Goal: Task Accomplishment & Management: Manage account settings

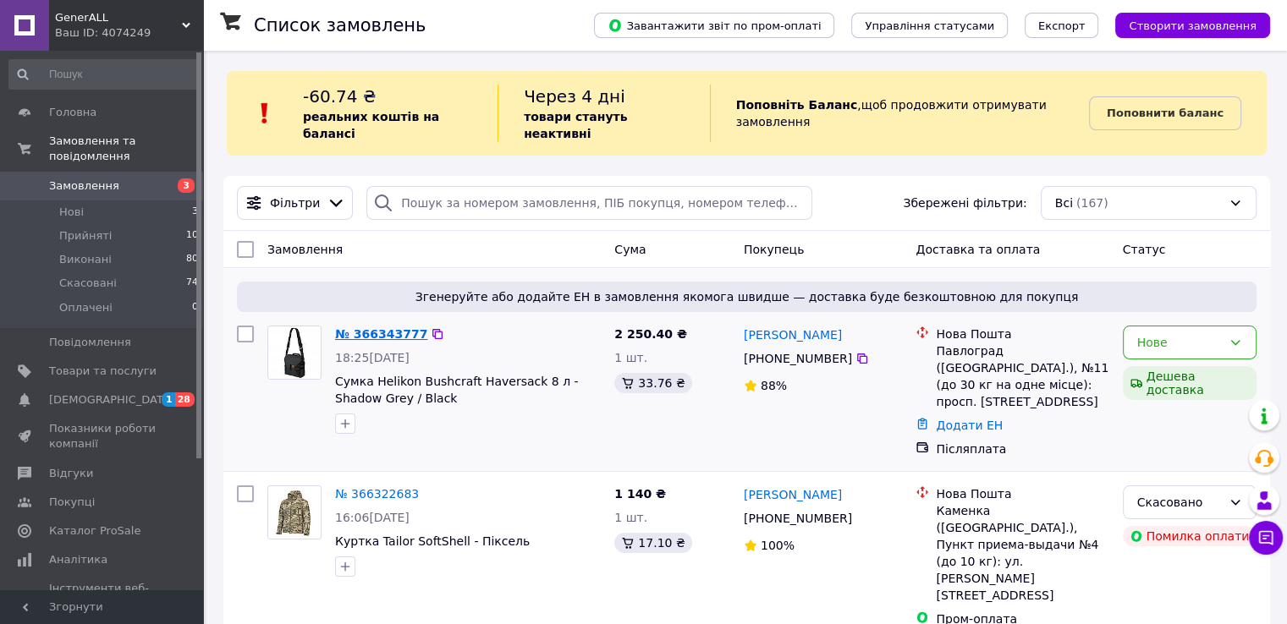
scroll to position [91, 0]
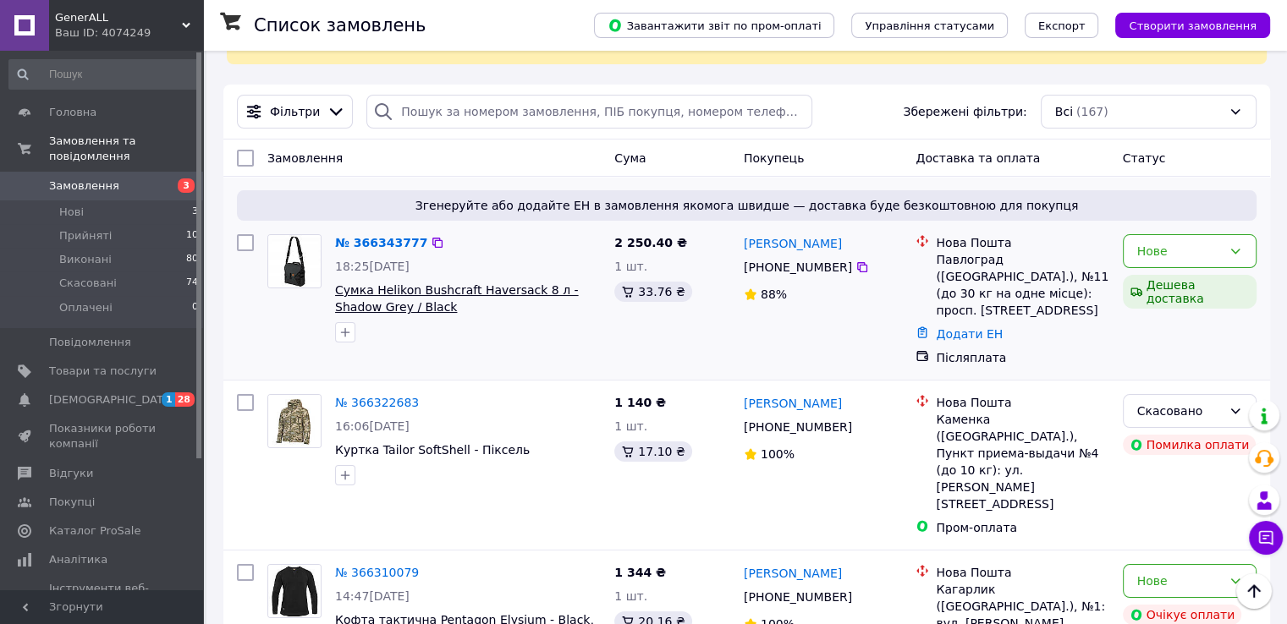
click at [369, 283] on span "Сумка Helikon Bushcraft Haversack 8 л - Shadow Grey / Black" at bounding box center [457, 298] width 244 height 30
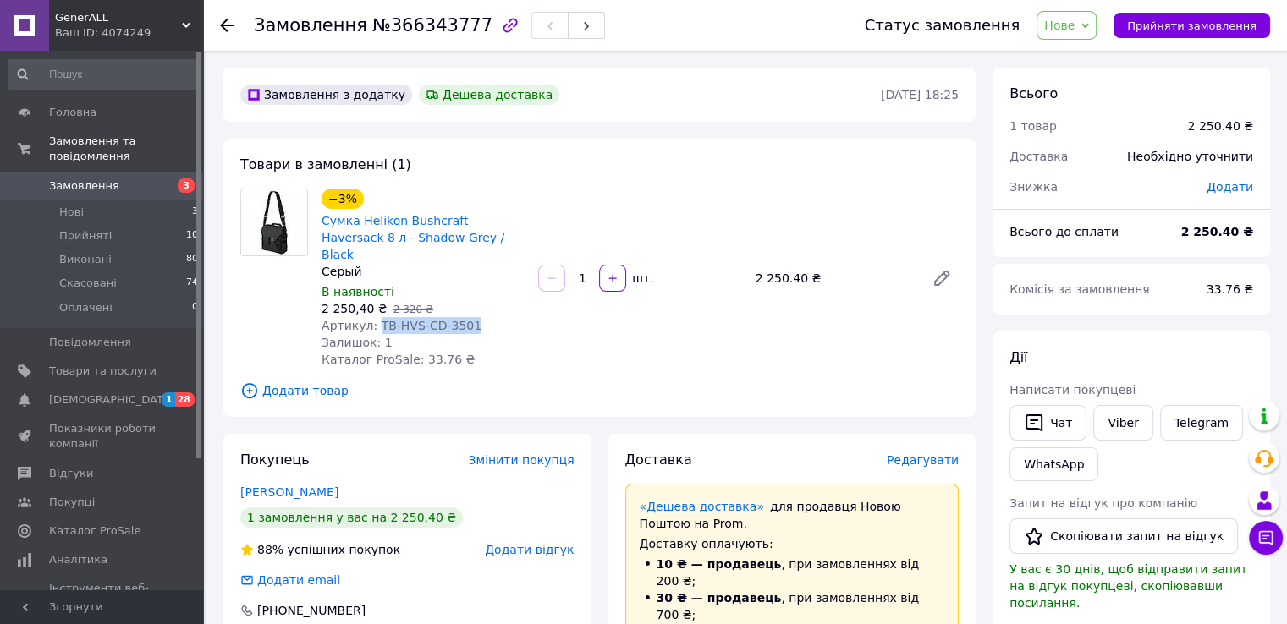
drag, startPoint x: 373, startPoint y: 306, endPoint x: 467, endPoint y: 317, distance: 94.6
click at [467, 317] on div "Артикул: TB-HVS-CD-3501" at bounding box center [422, 325] width 203 height 17
copy span "TB-HVS-CD-3501"
click at [94, 179] on span "Замовлення" at bounding box center [84, 186] width 70 height 15
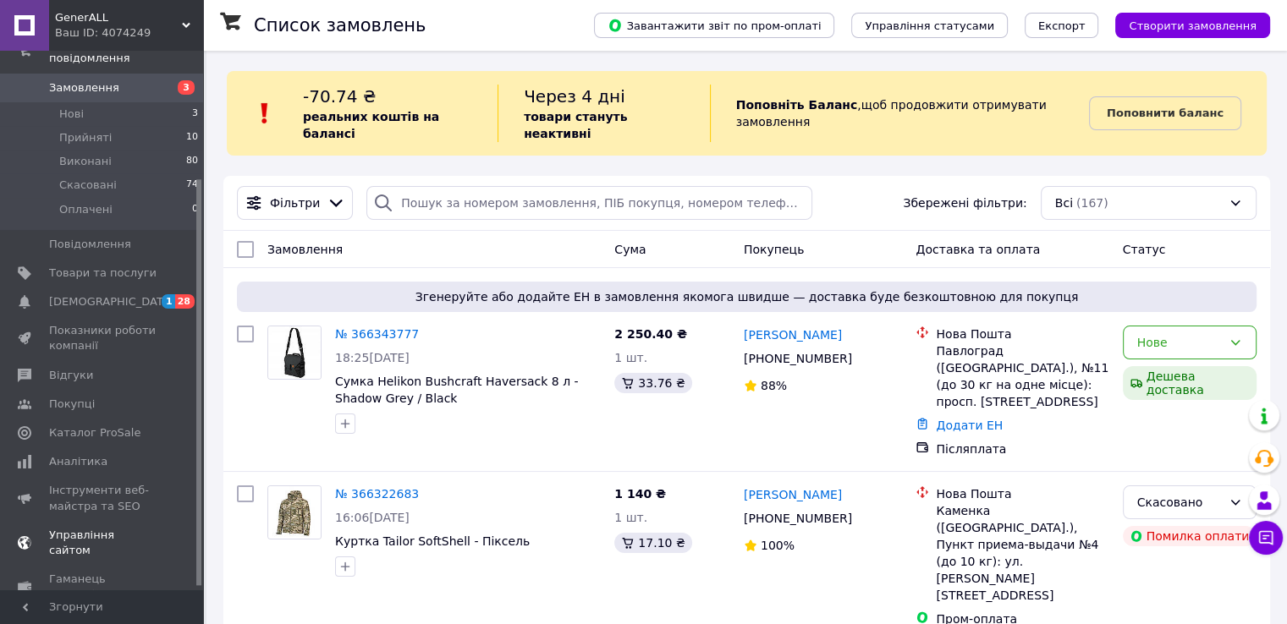
scroll to position [169, 0]
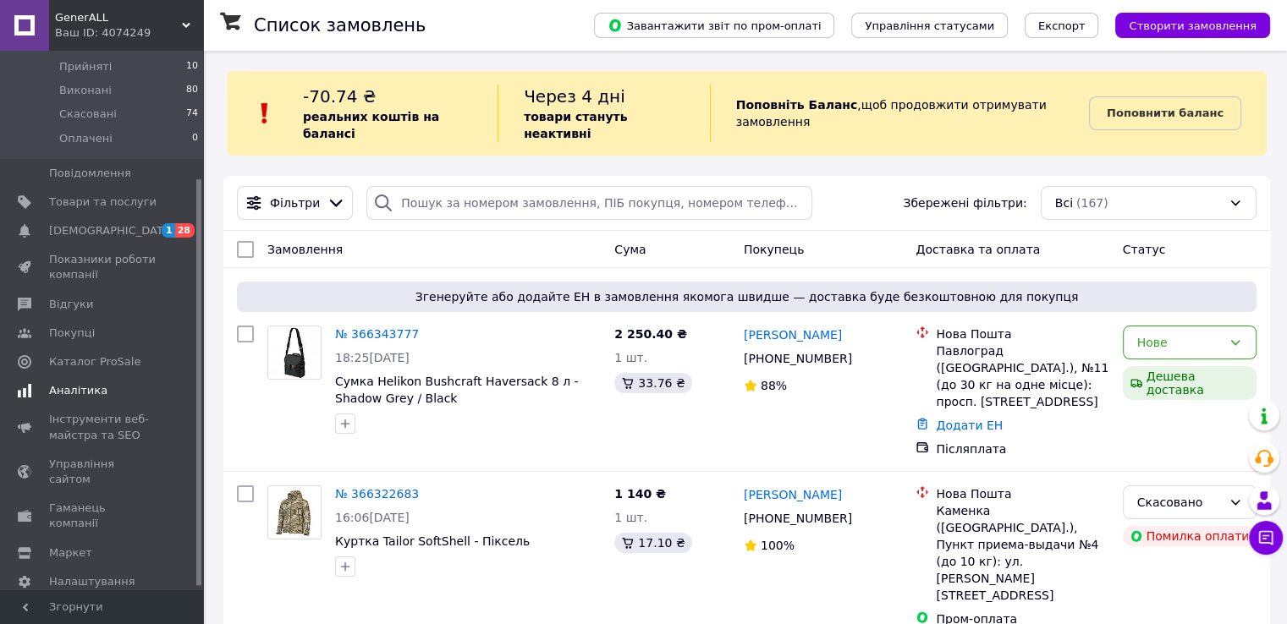
click at [65, 383] on span "Аналітика" at bounding box center [78, 390] width 58 height 15
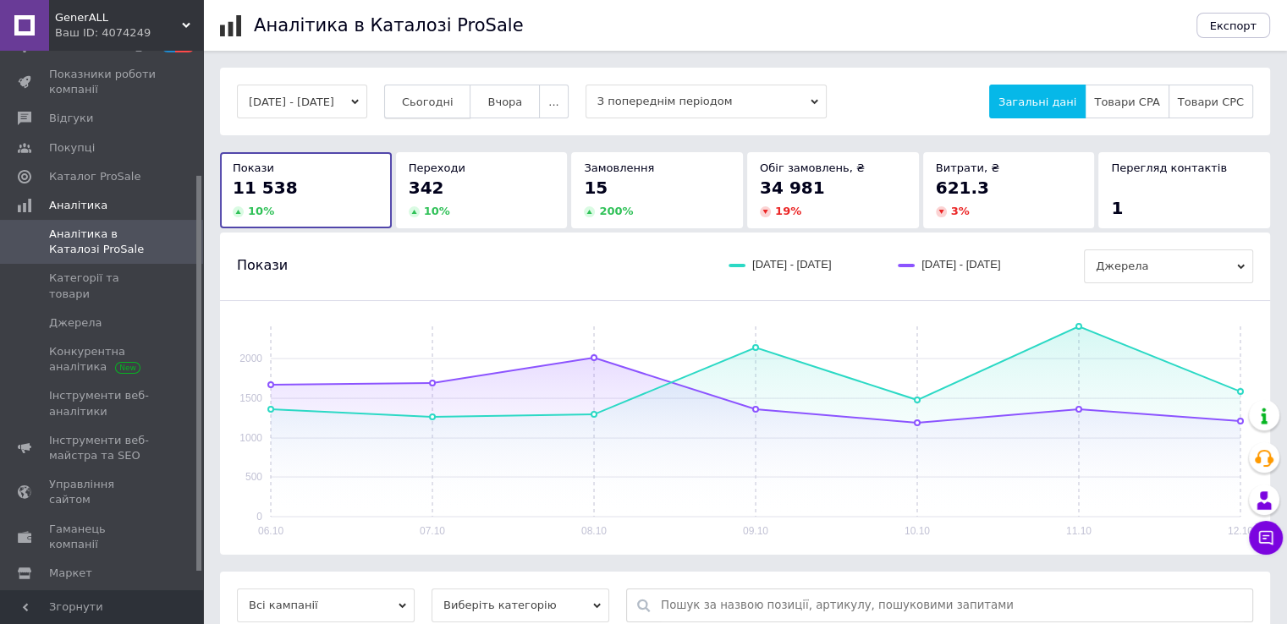
click at [446, 109] on button "Сьогодні" at bounding box center [427, 102] width 87 height 34
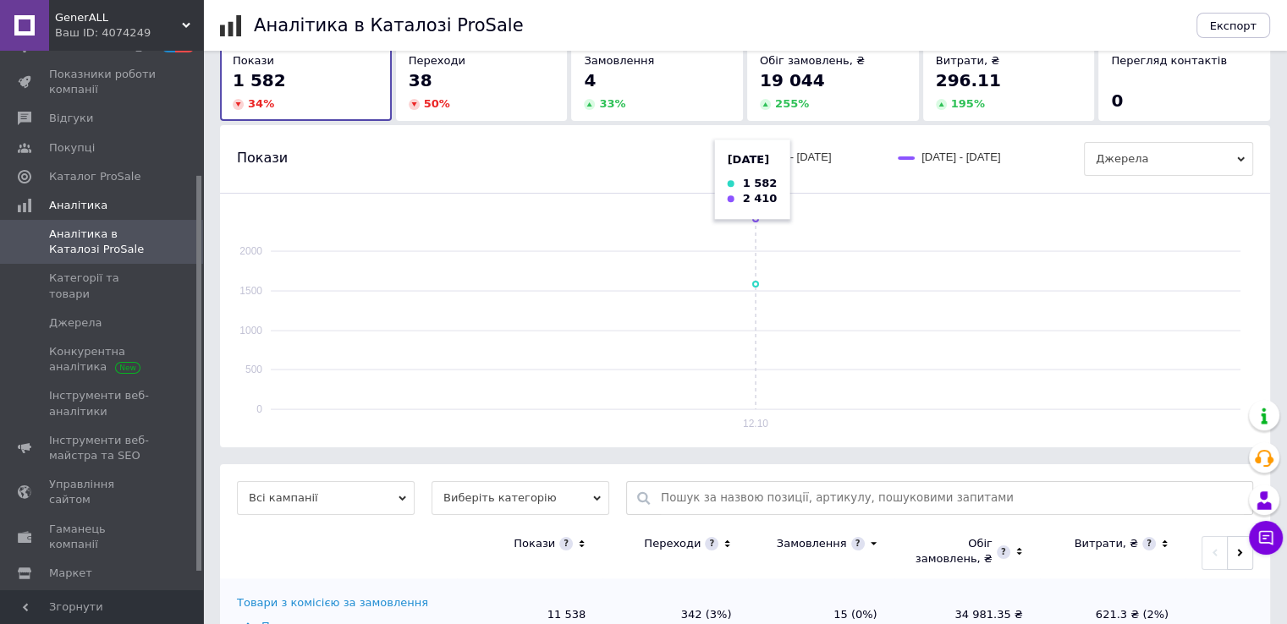
scroll to position [168, 0]
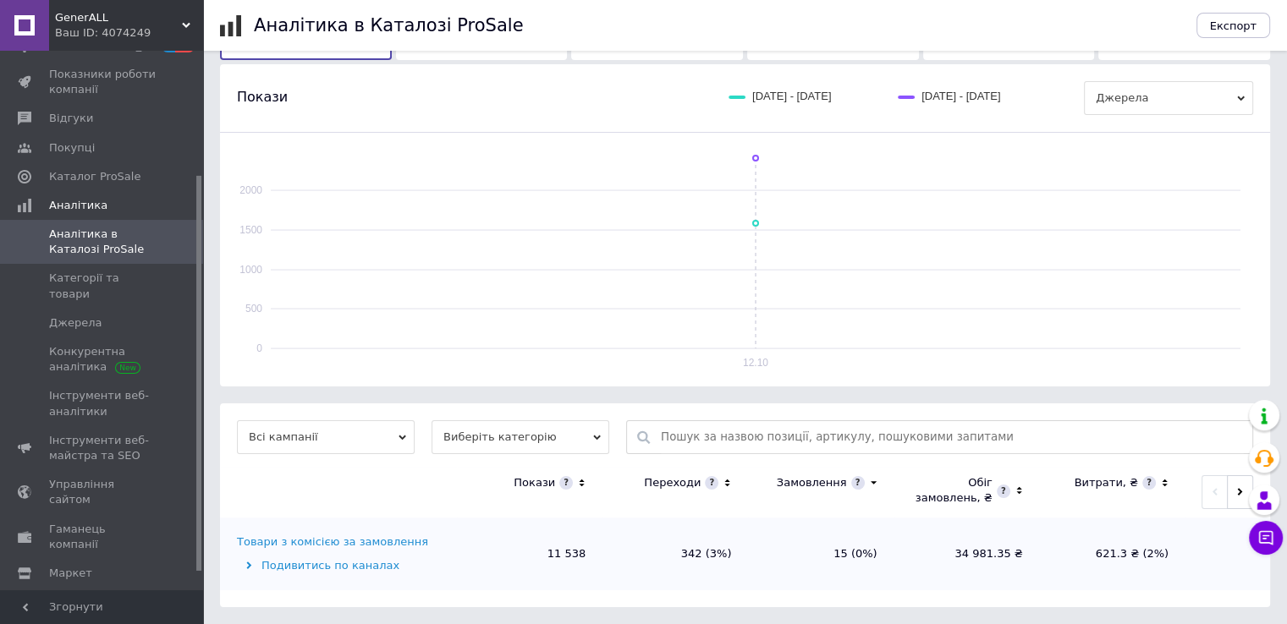
click at [349, 542] on div "Товари з комісією за замовлення" at bounding box center [332, 542] width 191 height 15
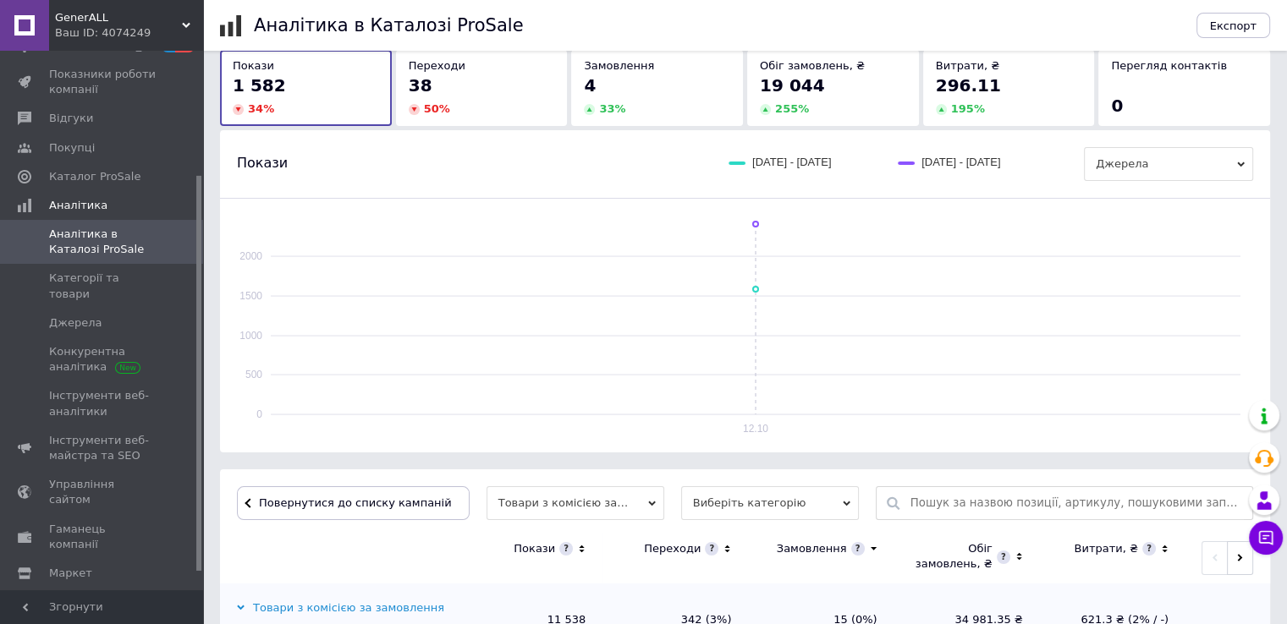
scroll to position [0, 0]
